Goal: Communication & Community: Participate in discussion

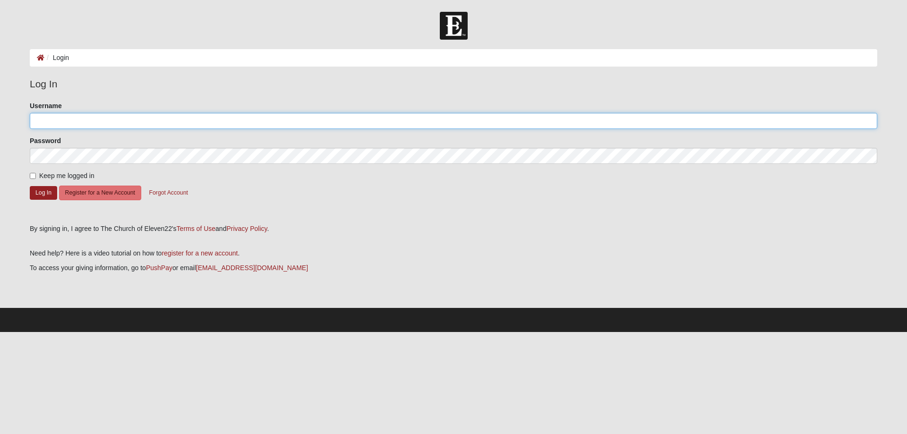
click at [86, 119] on input "Username" at bounding box center [453, 121] width 847 height 16
type input "karey99"
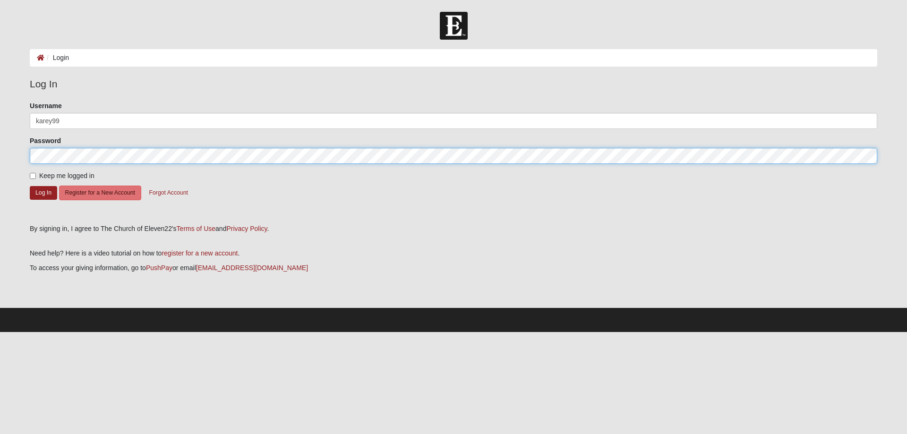
click at [30, 186] on button "Log In" at bounding box center [43, 193] width 27 height 14
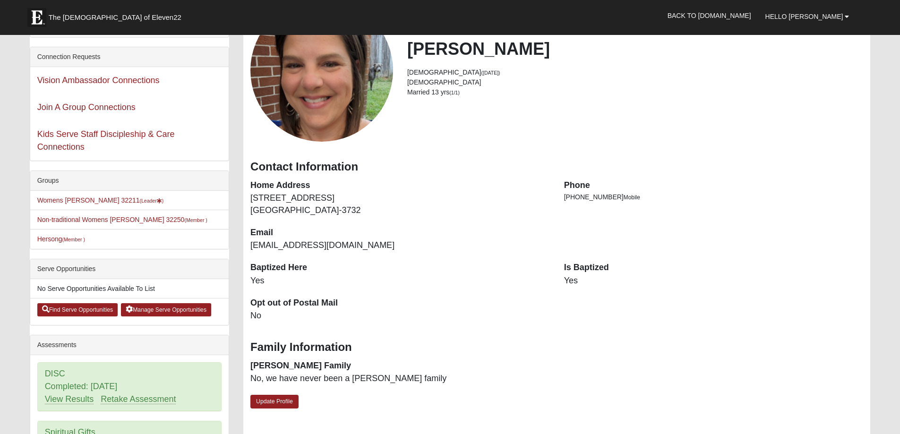
scroll to position [94, 0]
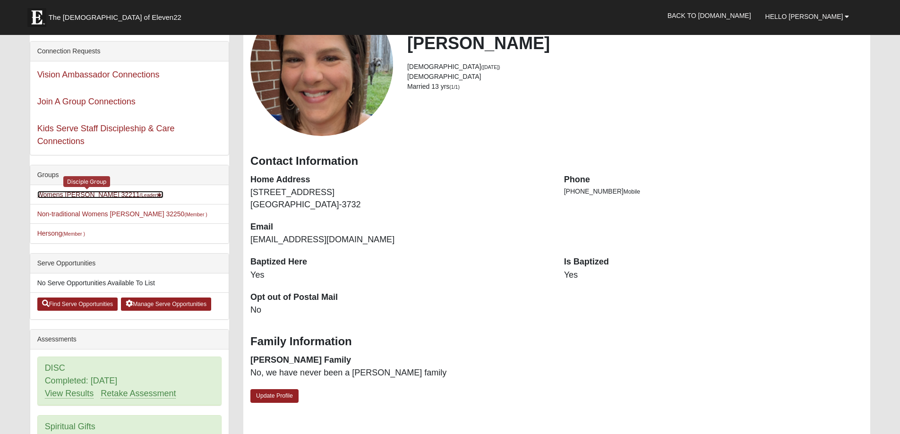
click at [72, 192] on link "Womens Gooden 32211 (Leader )" at bounding box center [100, 195] width 127 height 8
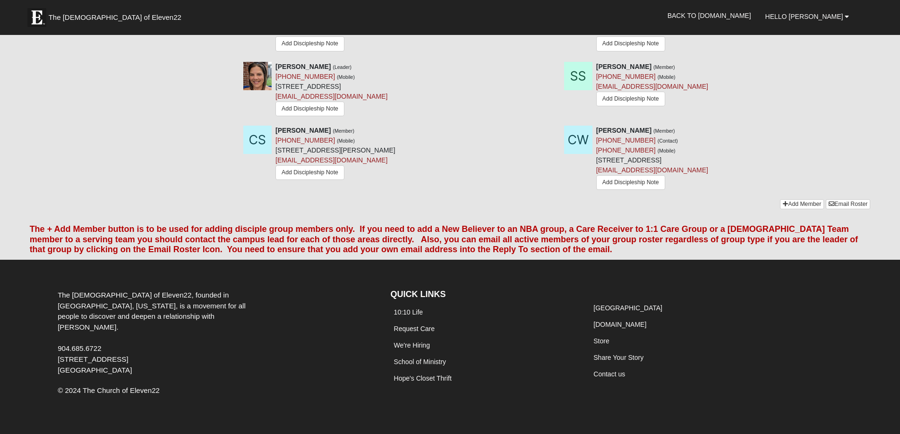
scroll to position [897, 0]
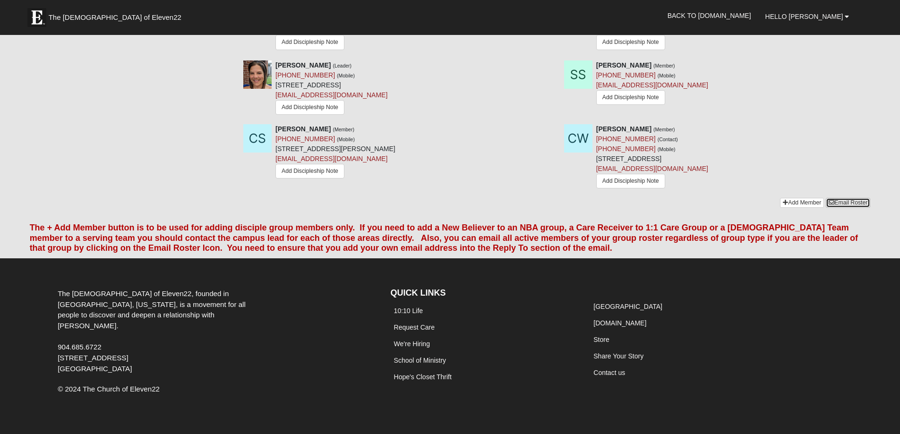
click at [847, 208] on link "Email Roster" at bounding box center [847, 203] width 44 height 10
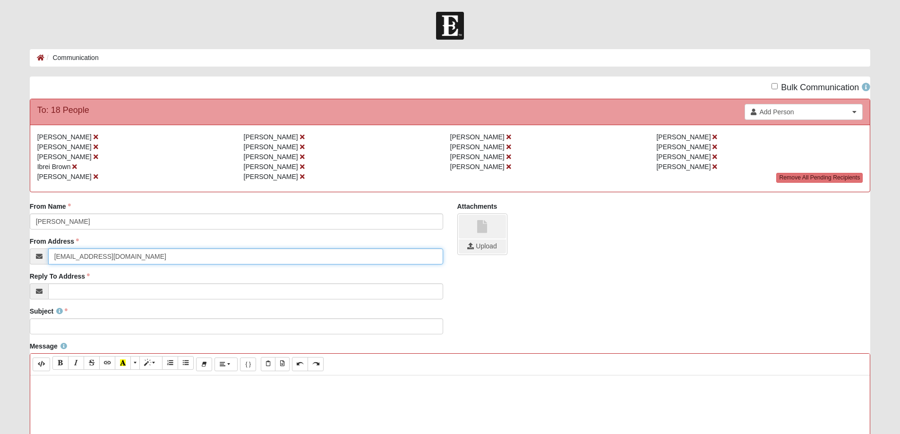
drag, startPoint x: 122, startPoint y: 257, endPoint x: 14, endPoint y: 256, distance: 108.1
click at [14, 256] on form "Hello Karey My Account Log Out Communication Communication Error" at bounding box center [450, 394] width 900 height 764
type input "[EMAIL_ADDRESS][DOMAIN_NAME]"
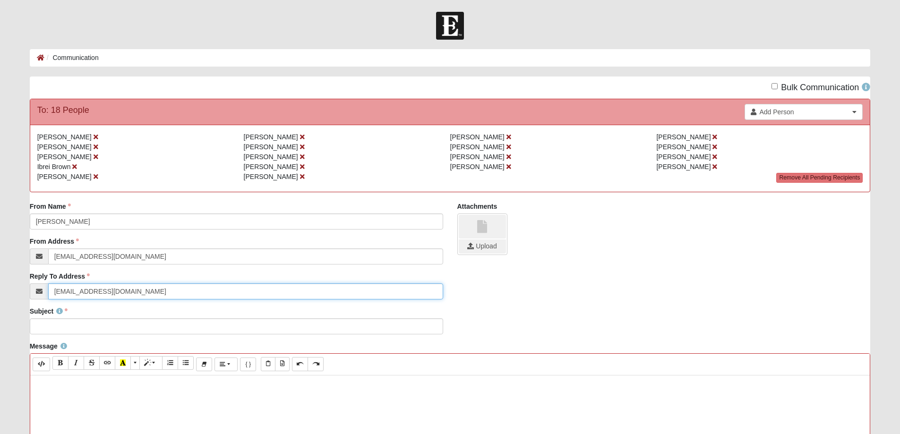
type input "[EMAIL_ADDRESS][DOMAIN_NAME]"
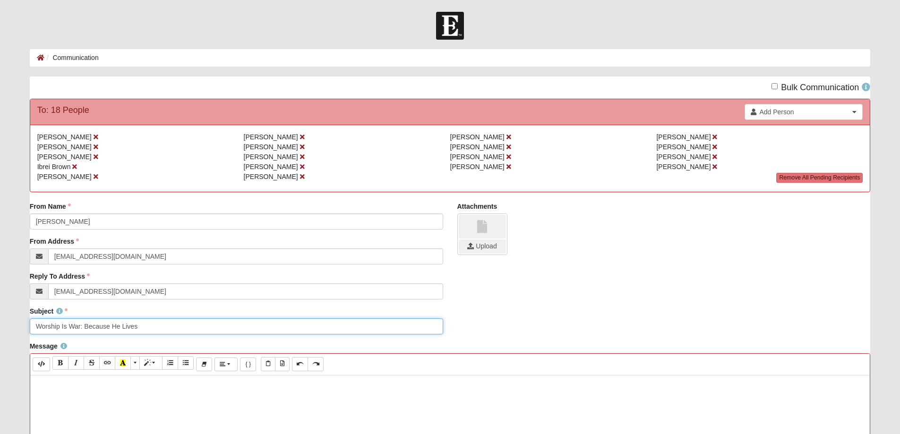
type input "Worship Is War: Because He Lives"
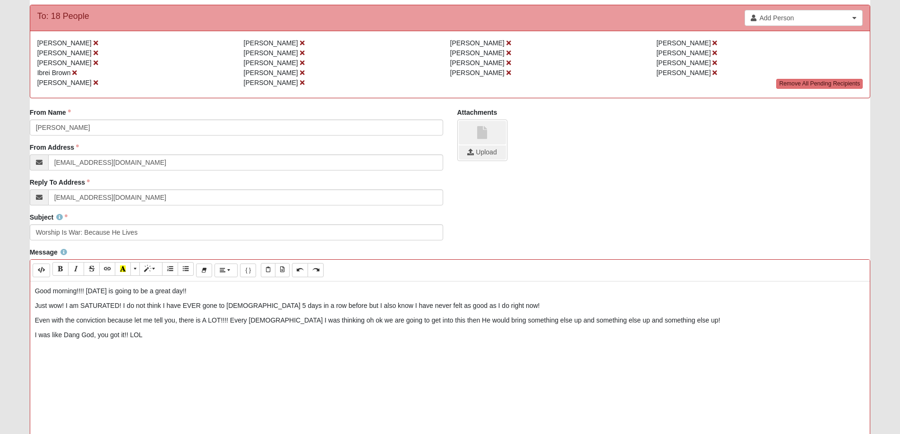
scroll to position [94, 0]
click at [173, 336] on p "I was like Dang God, you got it!! LOL" at bounding box center [450, 335] width 830 height 10
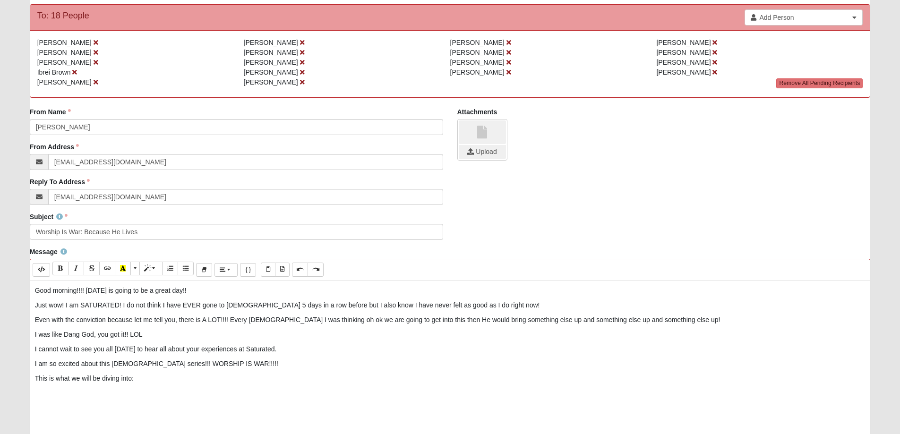
click at [190, 315] on p "Even with the conviction because let me tell you, there is A LOT!!!! Every serm…" at bounding box center [450, 320] width 830 height 10
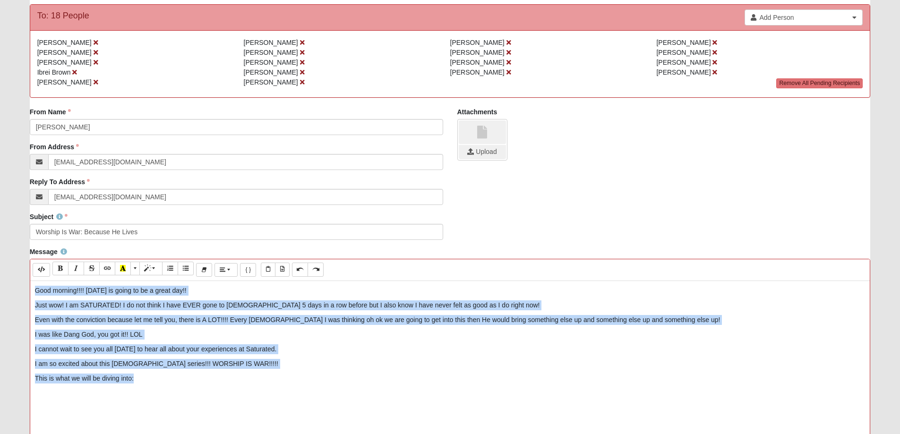
drag, startPoint x: 143, startPoint y: 382, endPoint x: 31, endPoint y: 291, distance: 144.3
click at [31, 291] on div "Good morning!!!! Today is going to be a great day!! Just wow! I am SATURATED! I…" at bounding box center [450, 422] width 840 height 283
copy div "Good morning!!!! Today is going to be a great day!! Just wow! I am SATURATED! I…"
